Goal: Navigation & Orientation: Find specific page/section

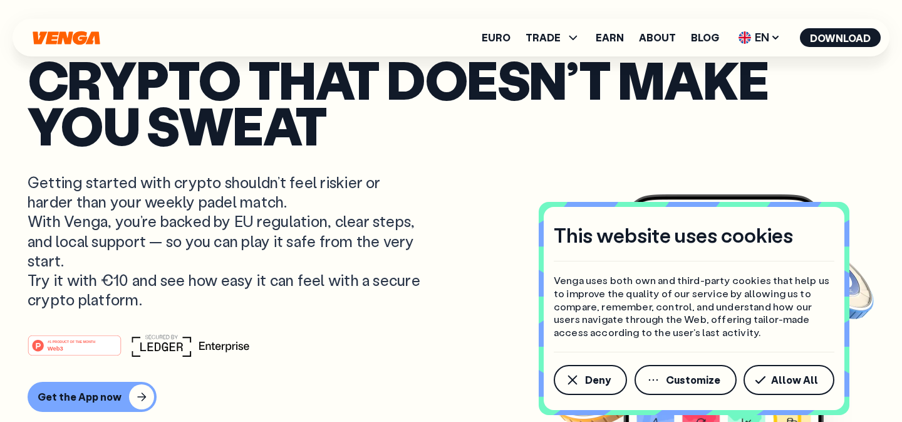
click at [458, 246] on article "Crypto that doesn’t make you sweat Getting started with crypto shouldn’t feel r…" at bounding box center [451, 235] width 847 height 358
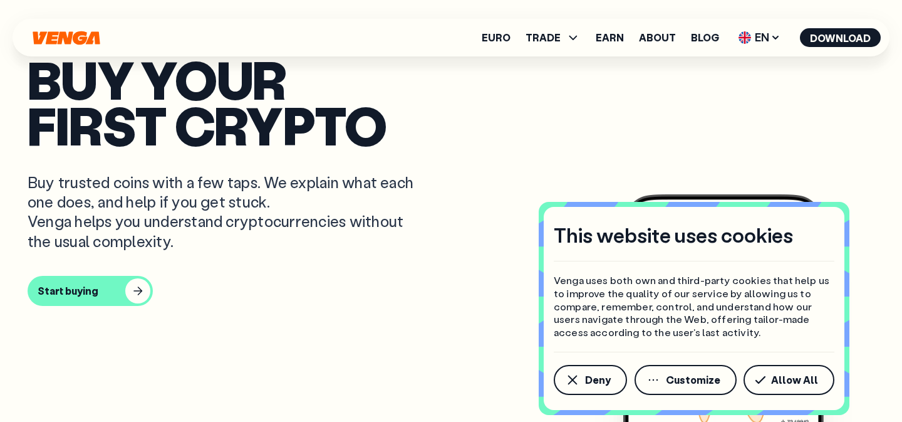
scroll to position [343, 0]
click at [769, 46] on span "EN" at bounding box center [759, 38] width 51 height 20
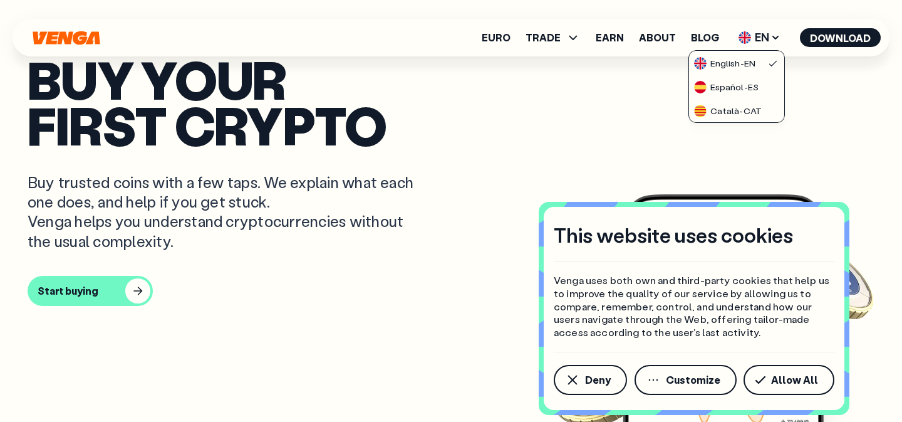
click at [540, 110] on p "Buy your first crypto" at bounding box center [451, 101] width 847 height 91
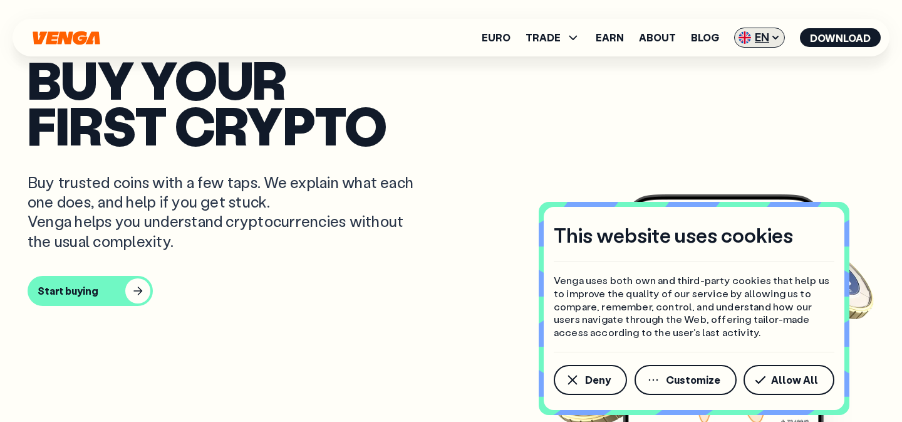
click at [762, 43] on span "EN" at bounding box center [759, 38] width 51 height 20
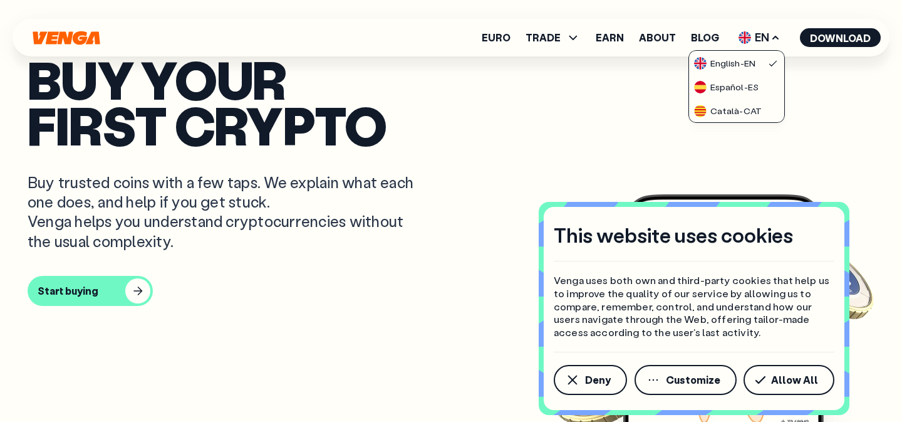
click at [482, 125] on p "Buy your first crypto" at bounding box center [451, 101] width 847 height 91
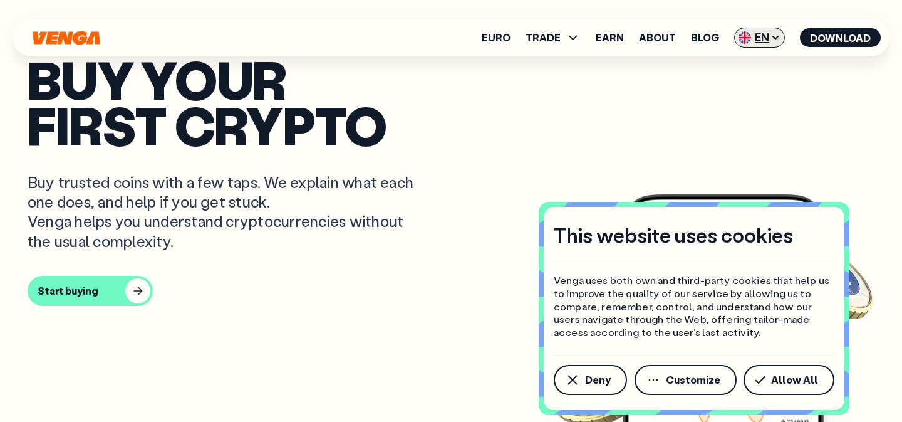
click at [768, 42] on span "EN" at bounding box center [759, 38] width 51 height 20
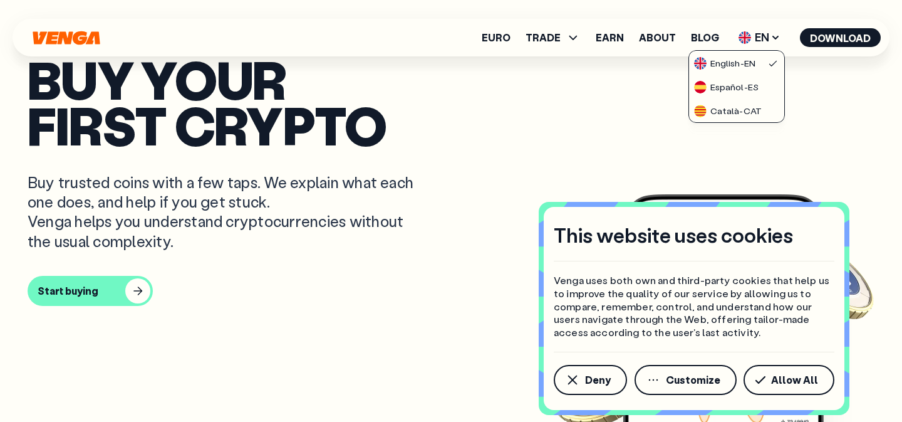
click at [808, 104] on p "Buy your first crypto" at bounding box center [451, 101] width 847 height 91
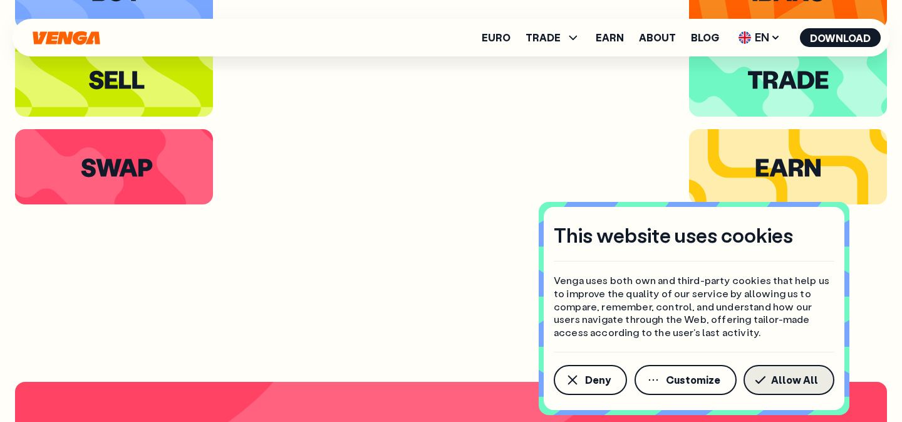
scroll to position [2321, 0]
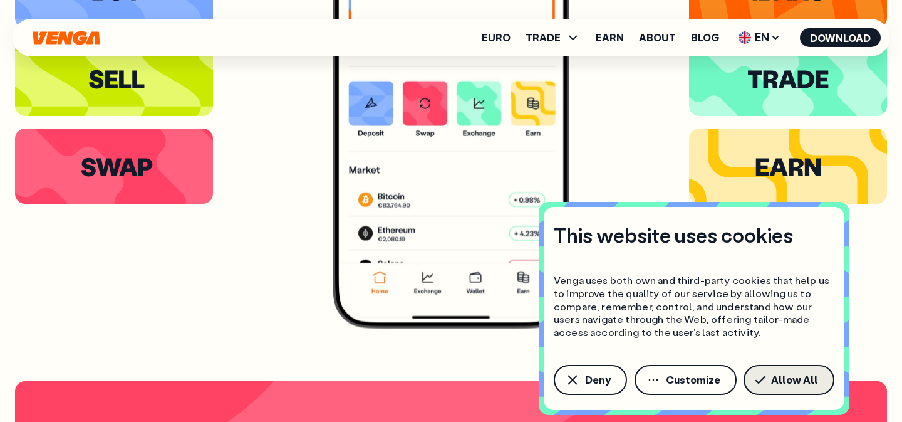
click at [773, 387] on button "Allow All" at bounding box center [789, 380] width 91 height 30
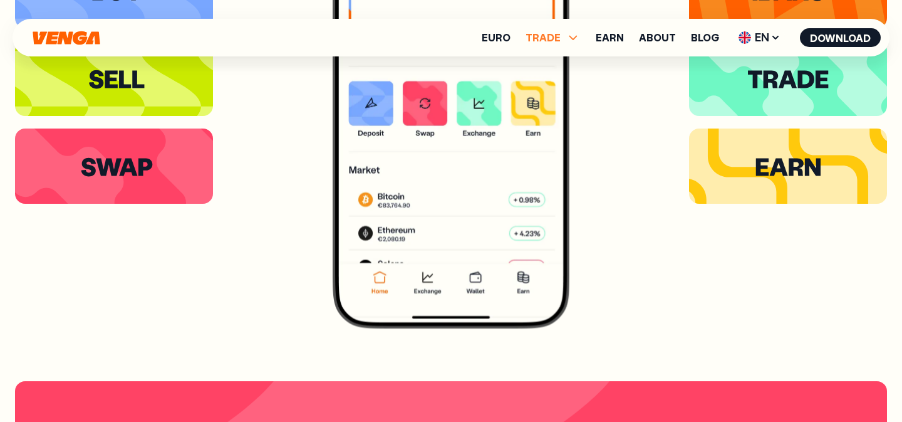
click at [576, 41] on icon at bounding box center [573, 37] width 15 height 15
click at [575, 38] on icon at bounding box center [573, 37] width 15 height 15
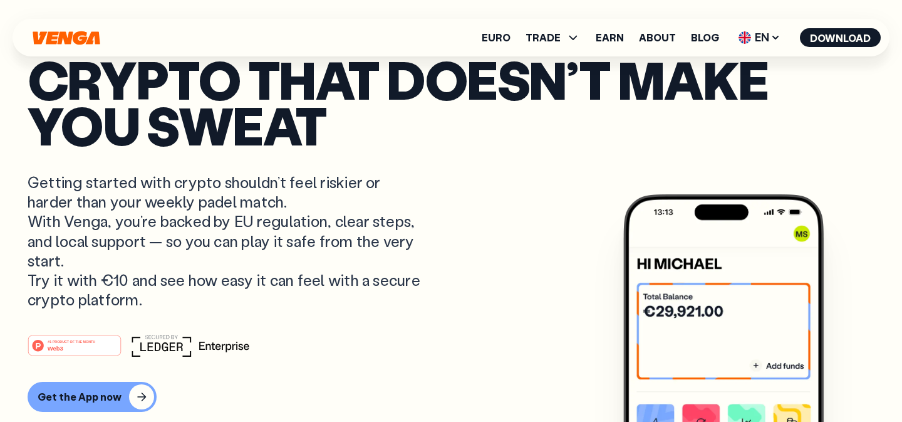
scroll to position [0, 0]
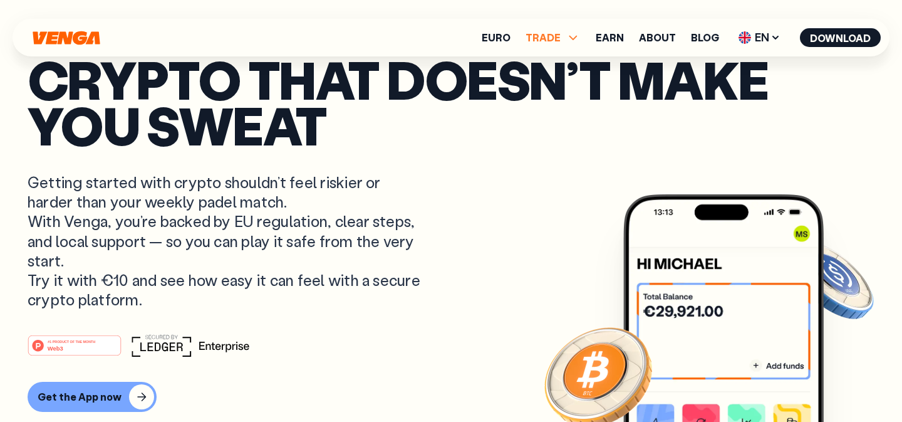
click at [560, 41] on span "TRADE" at bounding box center [543, 38] width 35 height 10
click at [559, 86] on link "Sell" at bounding box center [553, 82] width 21 height 13
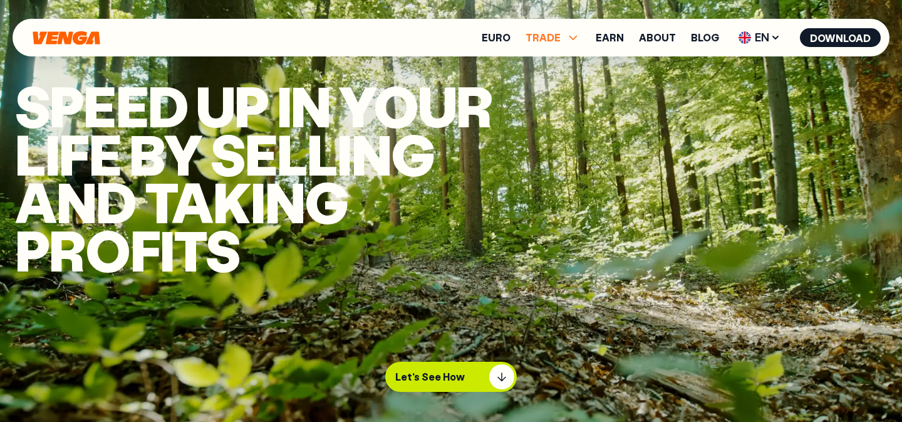
click at [546, 39] on span "TRADE" at bounding box center [543, 38] width 35 height 10
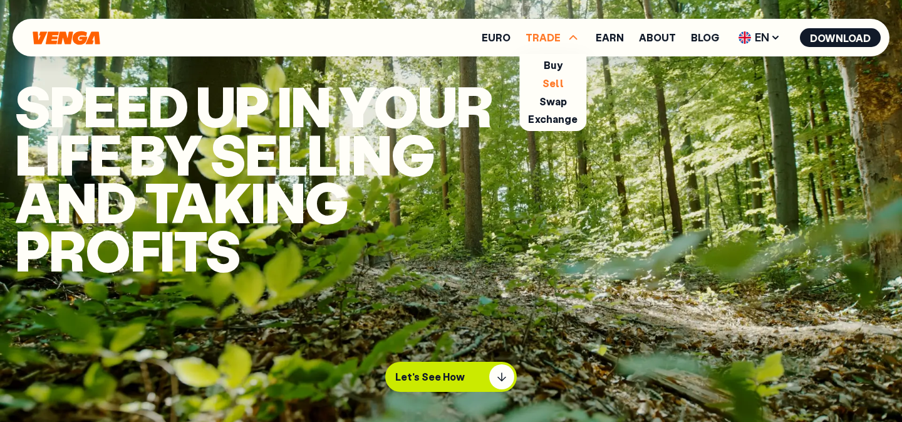
click at [555, 83] on link "Sell" at bounding box center [553, 82] width 21 height 13
click at [571, 42] on icon at bounding box center [573, 37] width 15 height 15
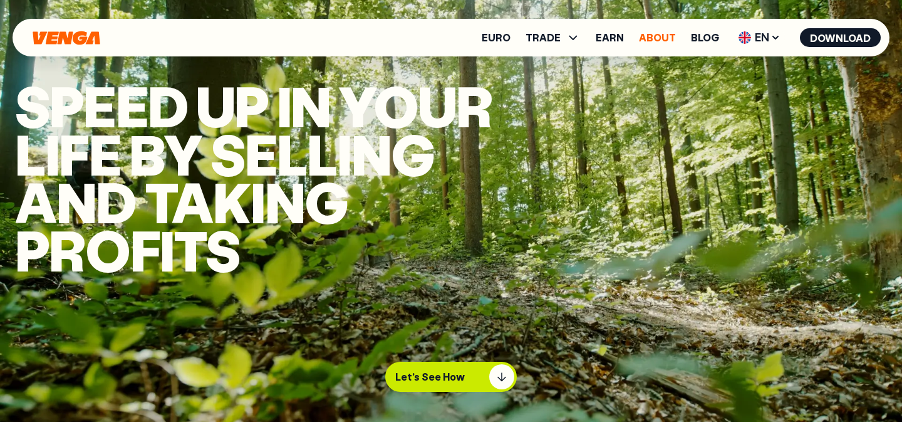
click at [653, 42] on link "About" at bounding box center [657, 38] width 37 height 10
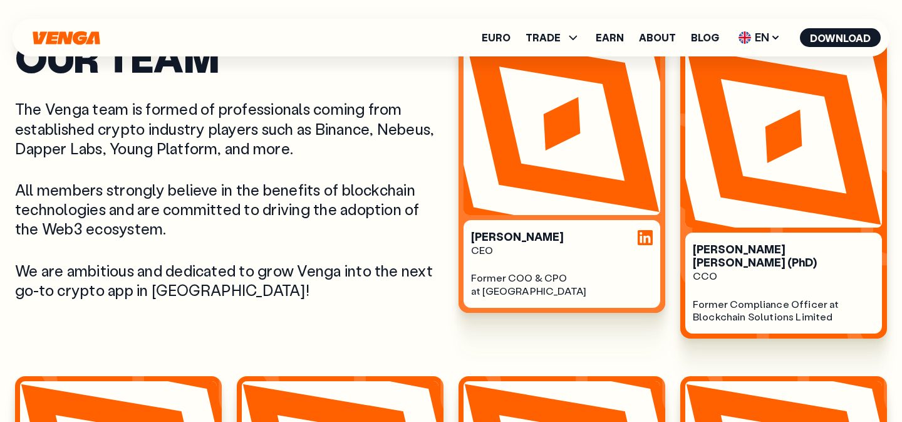
scroll to position [456, 0]
